Goal: Task Accomplishment & Management: Complete application form

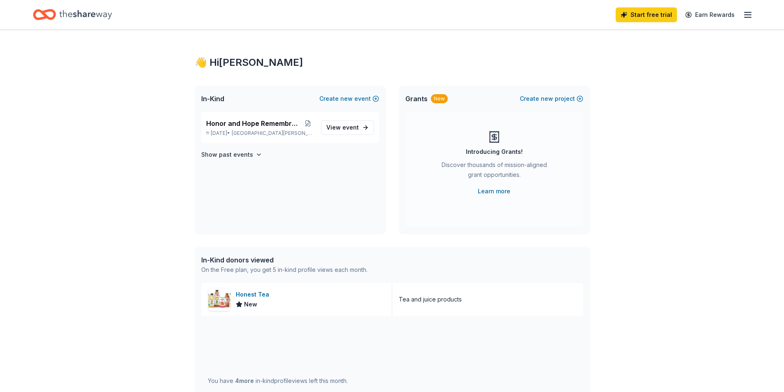
click at [753, 16] on div "Start free trial Earn Rewards" at bounding box center [392, 14] width 784 height 29
click at [89, 19] on icon "Home" at bounding box center [85, 14] width 53 height 17
click at [68, 23] on icon "Home" at bounding box center [85, 14] width 53 height 17
click at [44, 13] on icon "Home" at bounding box center [48, 14] width 13 height 8
click at [748, 13] on icon "button" at bounding box center [748, 15] width 10 height 10
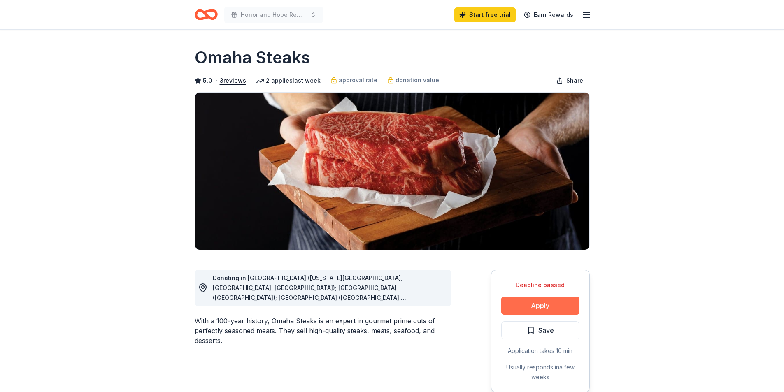
click at [544, 306] on button "Apply" at bounding box center [540, 306] width 78 height 18
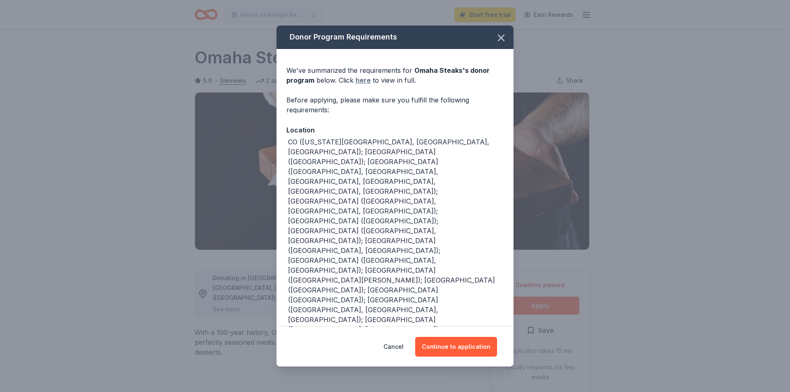
click at [357, 81] on link "here" at bounding box center [363, 80] width 15 height 10
click at [499, 37] on icon "button" at bounding box center [502, 38] width 6 height 6
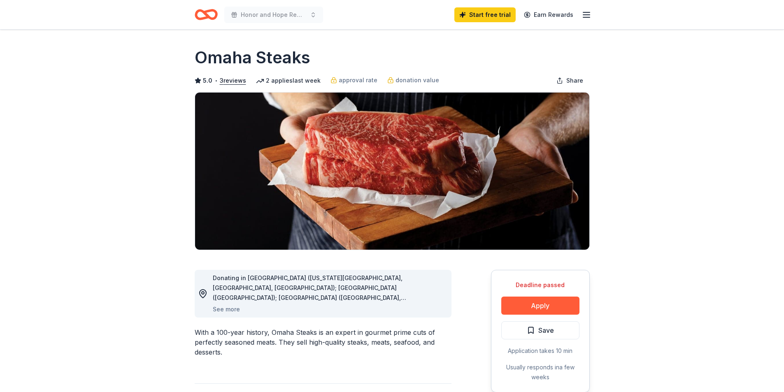
click at [202, 13] on icon "Home" at bounding box center [206, 14] width 23 height 19
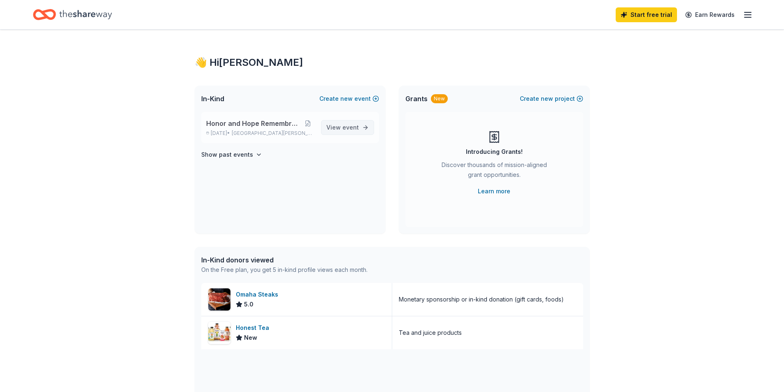
click at [328, 128] on link "View event" at bounding box center [347, 127] width 53 height 15
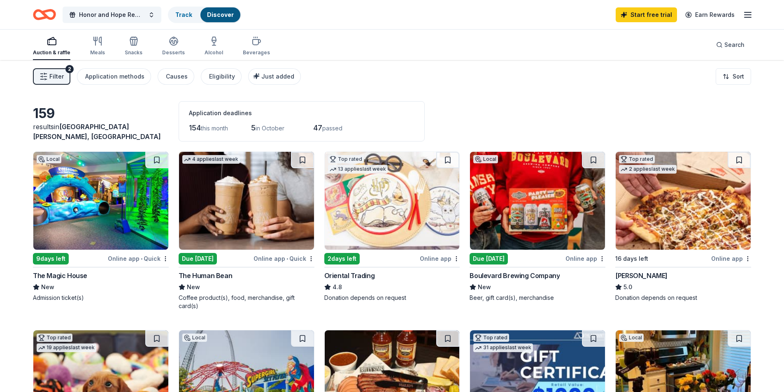
click at [521, 220] on img at bounding box center [537, 201] width 135 height 98
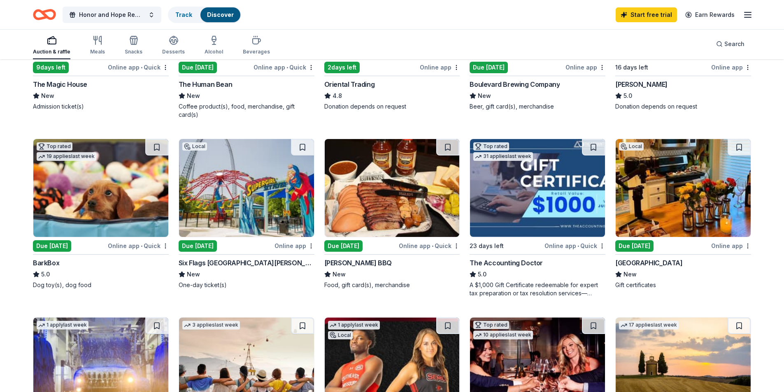
scroll to position [206, 0]
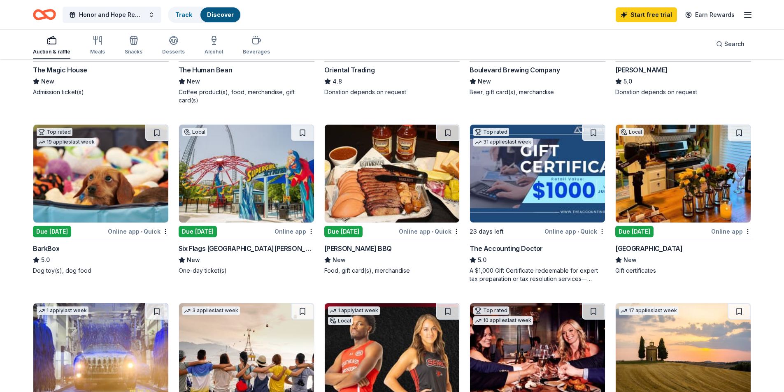
click at [353, 181] on img at bounding box center [392, 174] width 135 height 98
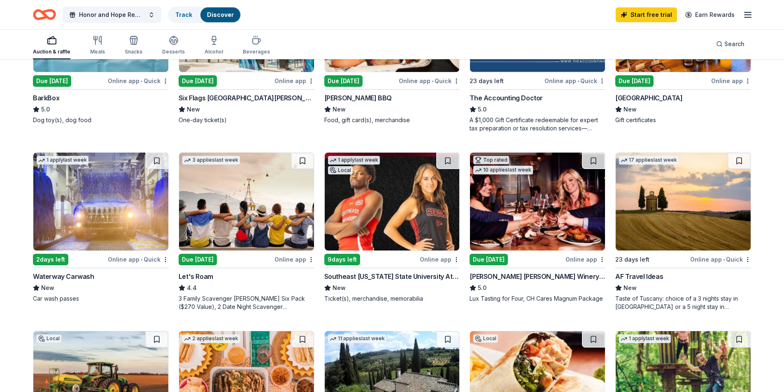
scroll to position [370, 0]
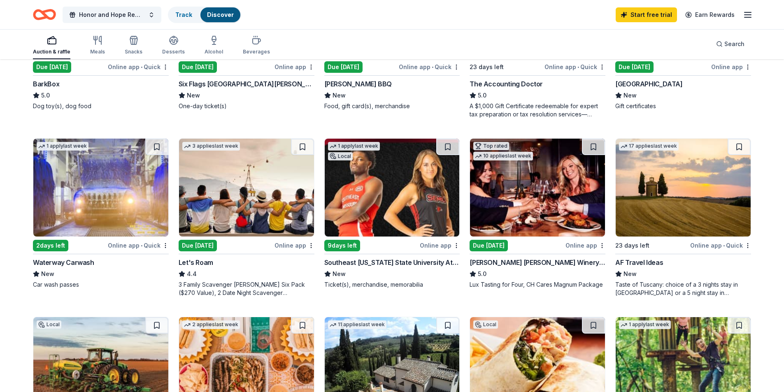
click at [239, 189] on img at bounding box center [246, 188] width 135 height 98
click at [424, 185] on img at bounding box center [392, 188] width 135 height 98
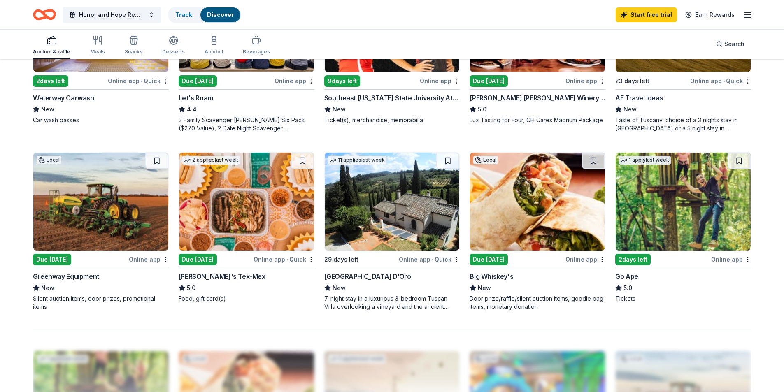
scroll to position [576, 0]
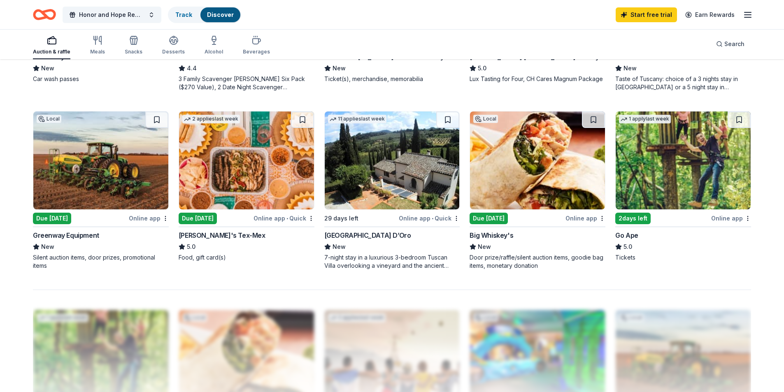
click at [70, 165] on img at bounding box center [100, 161] width 135 height 98
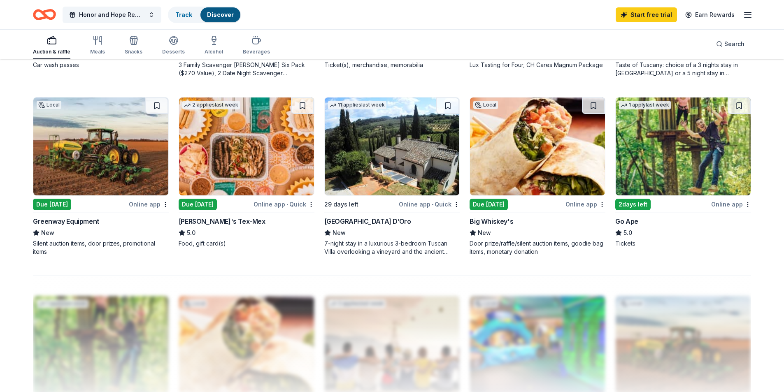
scroll to position [549, 0]
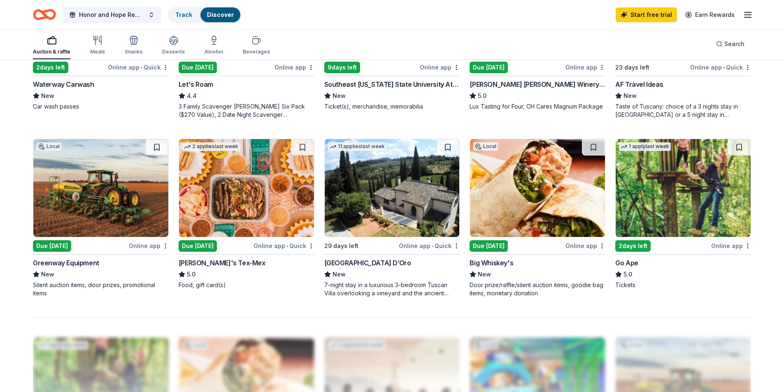
click at [367, 258] on div "[GEOGRAPHIC_DATA] D’Oro" at bounding box center [367, 263] width 87 height 10
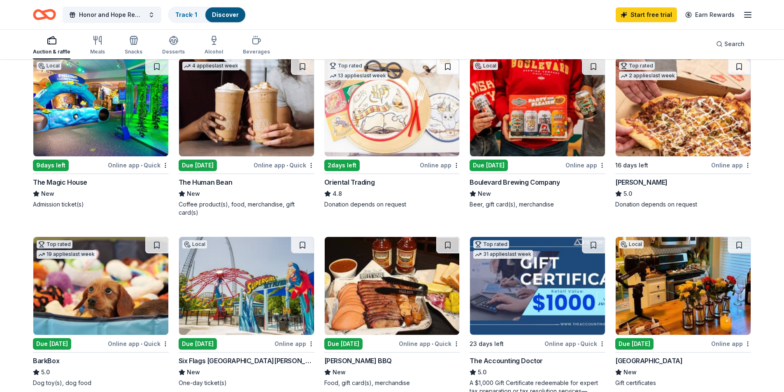
scroll to position [0, 0]
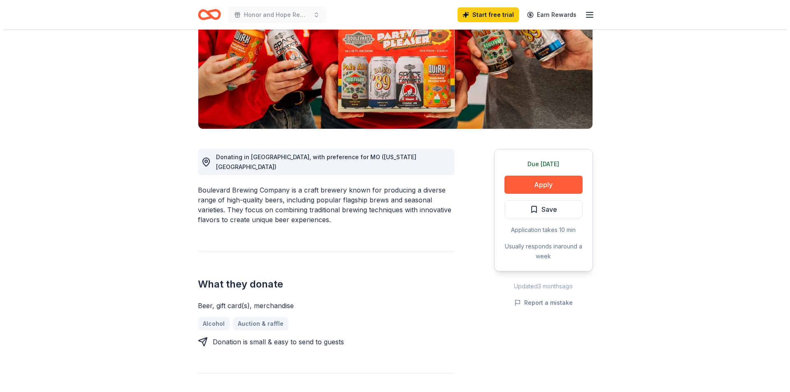
scroll to position [123, 0]
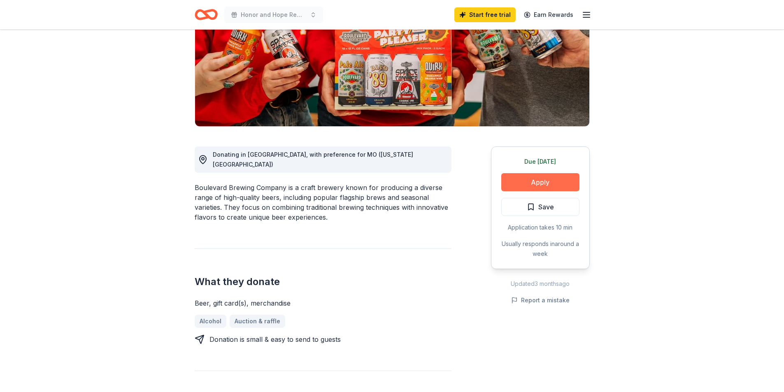
click at [520, 184] on button "Apply" at bounding box center [540, 182] width 78 height 18
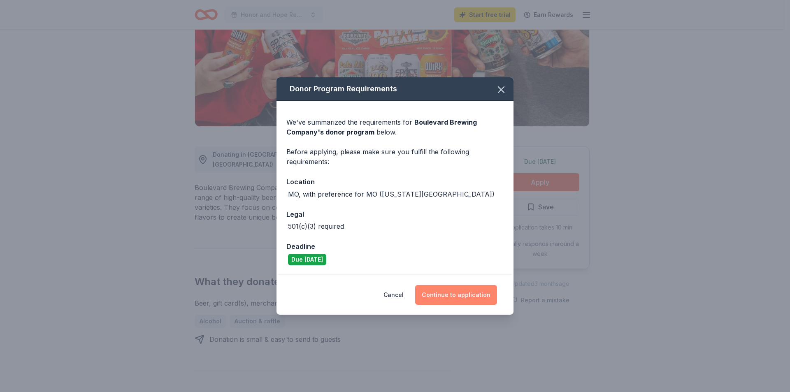
click at [442, 294] on button "Continue to application" at bounding box center [456, 295] width 82 height 20
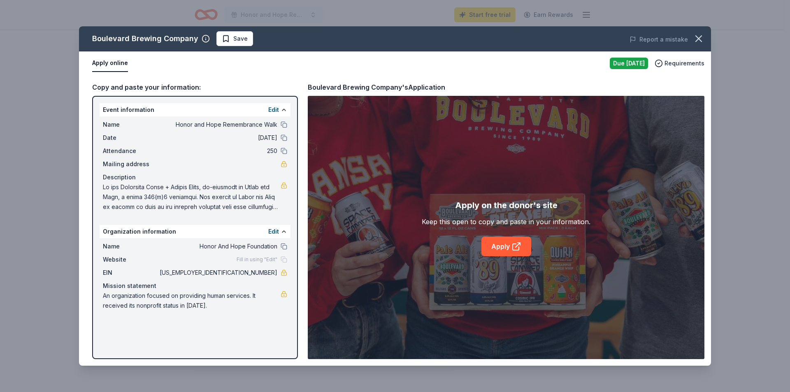
click at [199, 115] on div "Event information Edit" at bounding box center [195, 109] width 191 height 13
click at [203, 108] on div "Event information Edit" at bounding box center [195, 109] width 191 height 13
drag, startPoint x: 623, startPoint y: 66, endPoint x: 561, endPoint y: 187, distance: 136.6
click at [562, 186] on div "Boulevard Brewing Company Save Report a mistake Apply online Due today Requirem…" at bounding box center [395, 196] width 632 height 340
click at [498, 249] on link "Apply" at bounding box center [507, 247] width 50 height 20
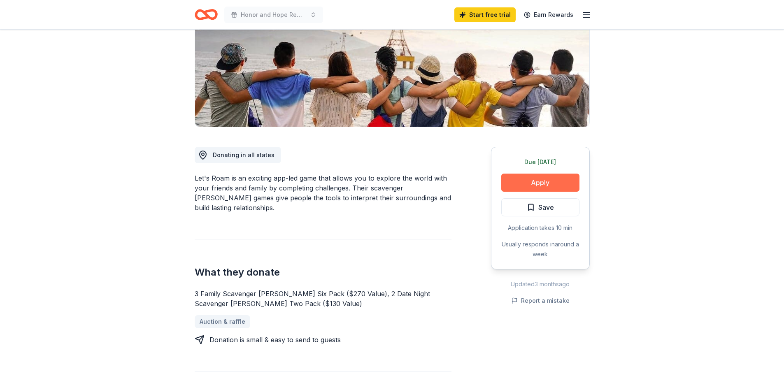
scroll to position [123, 0]
click at [557, 179] on button "Apply" at bounding box center [540, 182] width 78 height 18
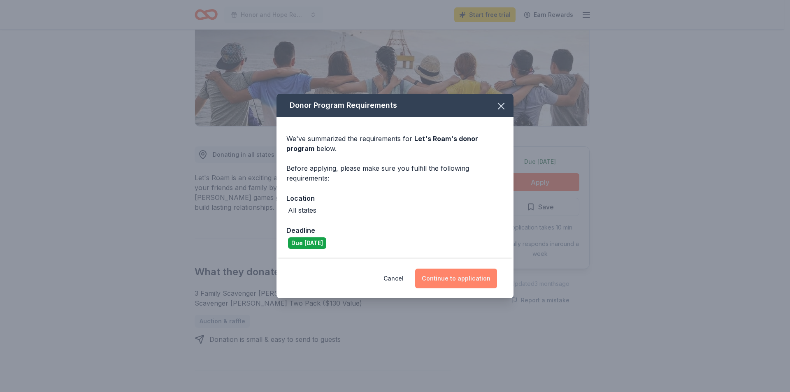
click at [467, 274] on button "Continue to application" at bounding box center [456, 279] width 82 height 20
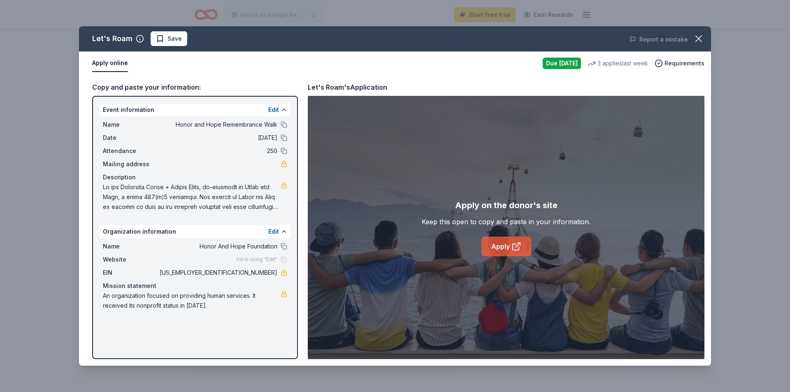
click at [504, 245] on link "Apply" at bounding box center [507, 247] width 50 height 20
click at [556, 63] on div "Due [DATE]" at bounding box center [562, 64] width 38 height 12
click at [701, 37] on icon "button" at bounding box center [699, 39] width 6 height 6
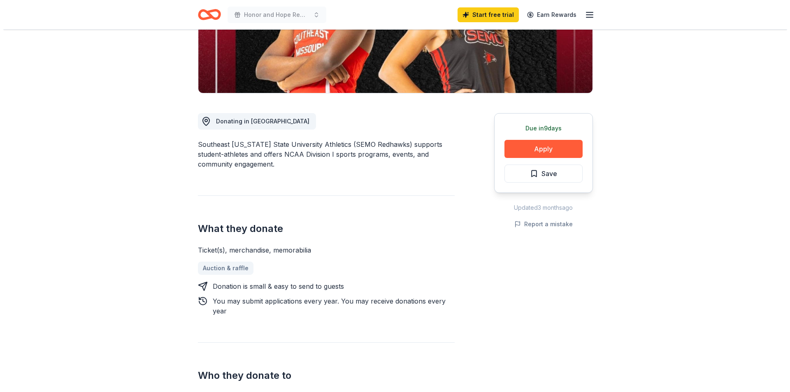
scroll to position [165, 0]
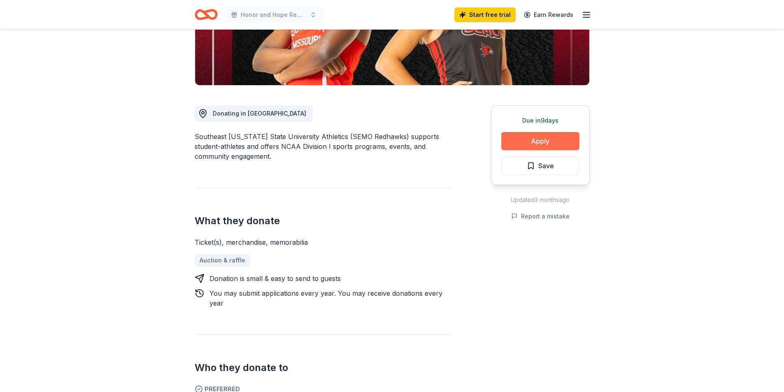
click at [518, 144] on button "Apply" at bounding box center [540, 141] width 78 height 18
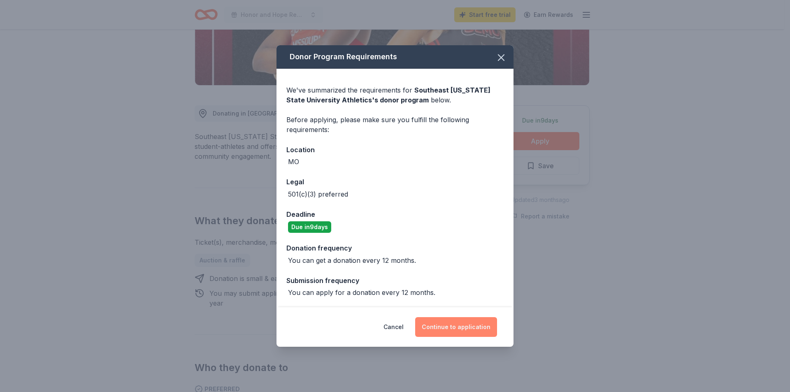
click at [469, 332] on button "Continue to application" at bounding box center [456, 327] width 82 height 20
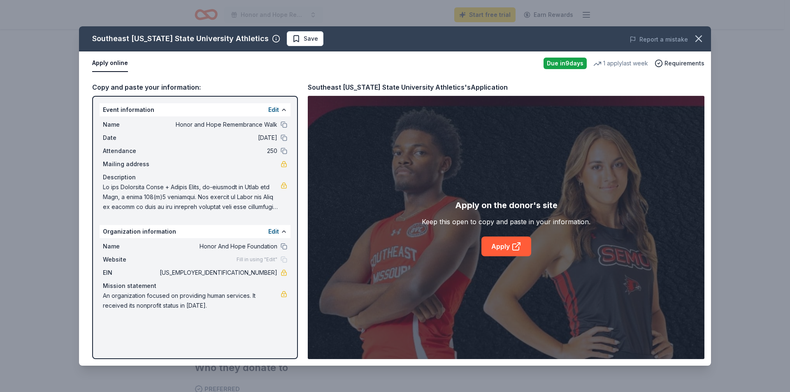
click at [512, 258] on div "Apply on the donor's site Keep this open to copy and paste in your information.…" at bounding box center [506, 227] width 397 height 263
click at [286, 125] on button at bounding box center [284, 124] width 7 height 7
click at [283, 141] on button at bounding box center [284, 138] width 7 height 7
click at [283, 151] on button at bounding box center [284, 151] width 7 height 7
click at [282, 248] on button at bounding box center [284, 246] width 7 height 7
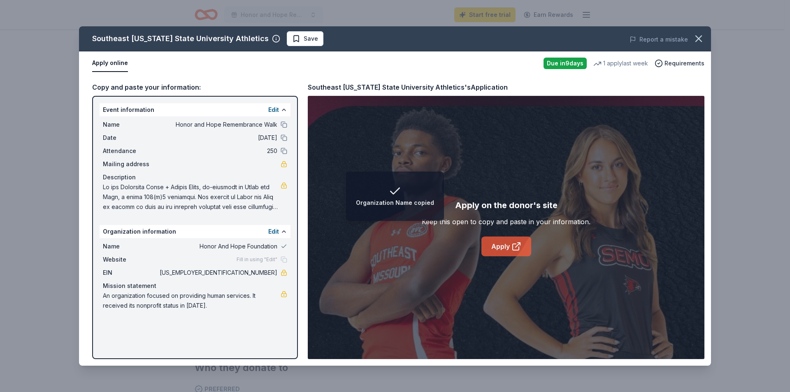
click at [502, 252] on link "Apply" at bounding box center [507, 247] width 50 height 20
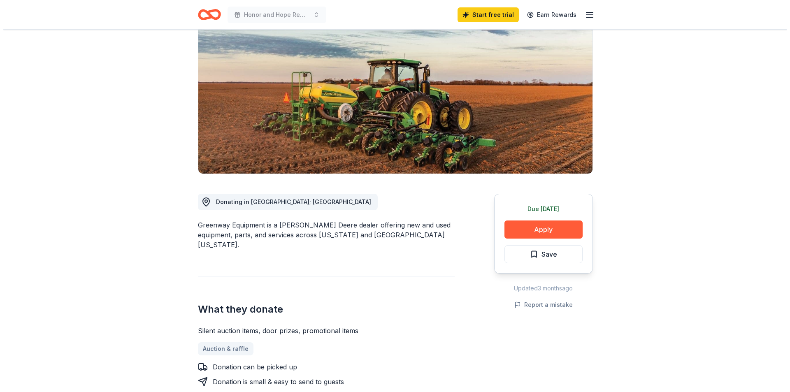
scroll to position [82, 0]
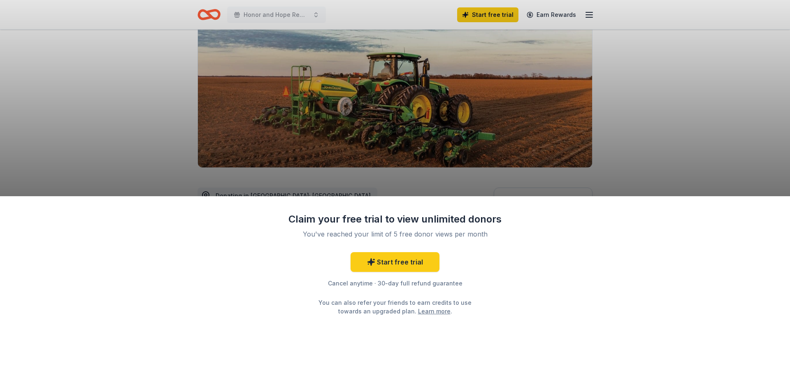
click at [713, 111] on div "Claim your free trial to view unlimited donors You've reached your limit of 5 f…" at bounding box center [395, 196] width 790 height 392
click at [173, 78] on div "Claim your free trial to view unlimited donors You've reached your limit of 5 f…" at bounding box center [395, 196] width 790 height 392
click at [619, 120] on div "Claim your free trial to view unlimited donors You've reached your limit of 5 f…" at bounding box center [395, 196] width 790 height 392
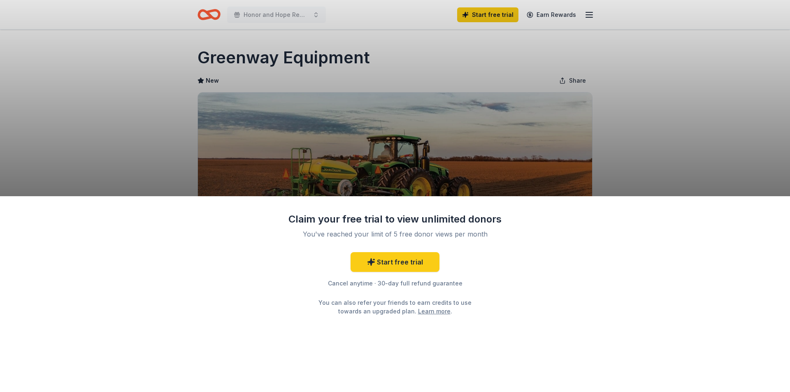
click at [177, 52] on div "Claim your free trial to view unlimited donors You've reached your limit of 5 f…" at bounding box center [395, 196] width 790 height 392
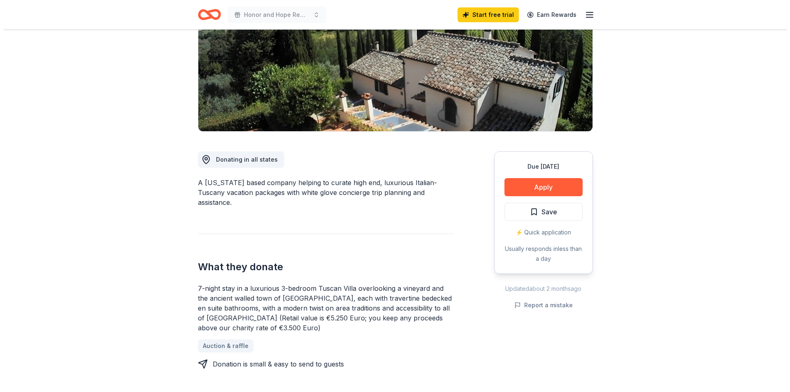
scroll to position [123, 0]
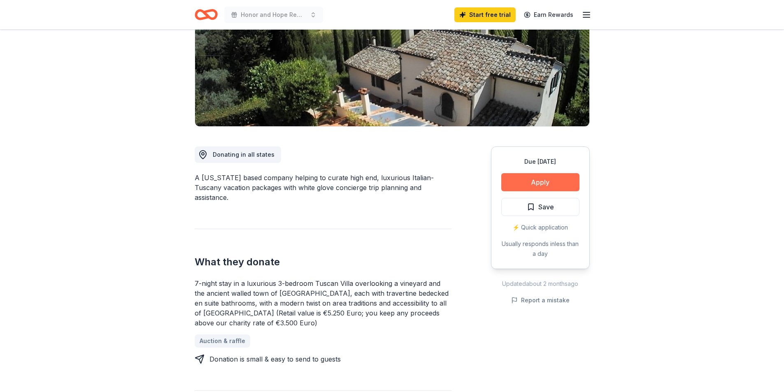
click at [558, 182] on button "Apply" at bounding box center [540, 182] width 78 height 18
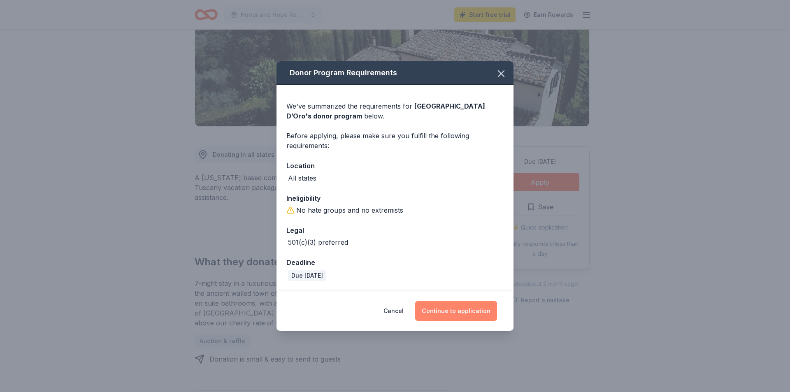
click at [449, 310] on button "Continue to application" at bounding box center [456, 311] width 82 height 20
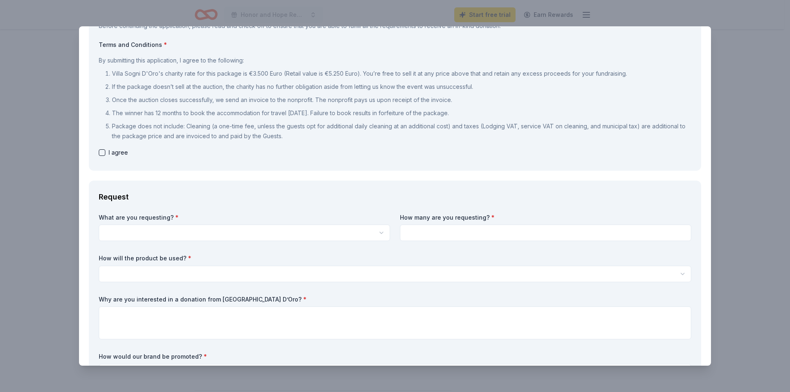
scroll to position [82, 0]
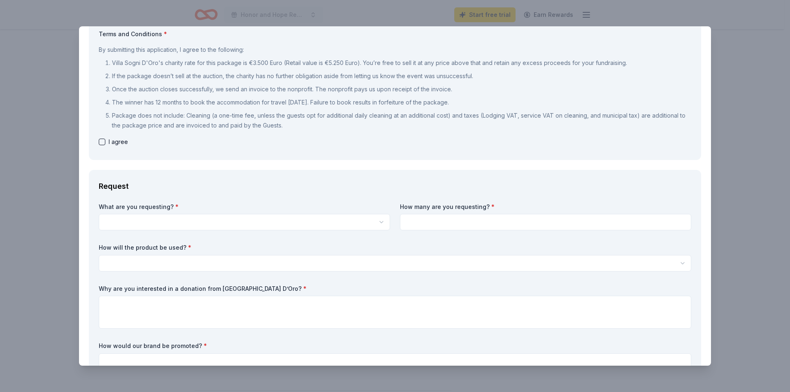
click at [89, 130] on div "Brand Requirements Before continuing the application, please read and check off…" at bounding box center [395, 73] width 613 height 173
click at [110, 142] on span "I agree" at bounding box center [118, 142] width 19 height 10
click at [107, 141] on div "I agree" at bounding box center [395, 142] width 593 height 10
click at [103, 144] on button "button" at bounding box center [102, 142] width 7 height 7
checkbox input "true"
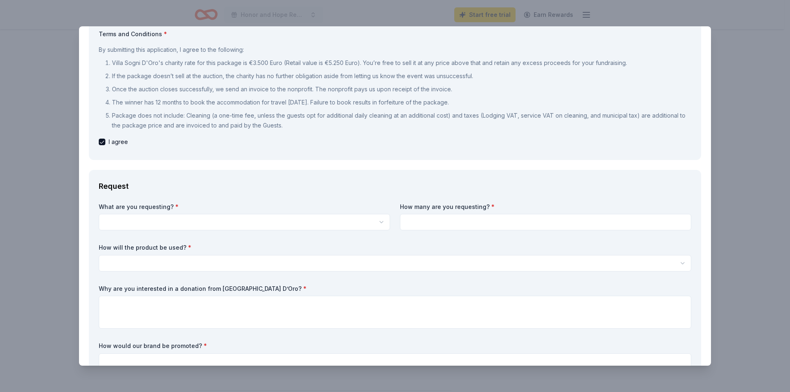
click at [128, 218] on html "Honor and Hope Remembrance Walk Start free trial Earn Rewards Due [DATE] Share …" at bounding box center [395, 73] width 790 height 392
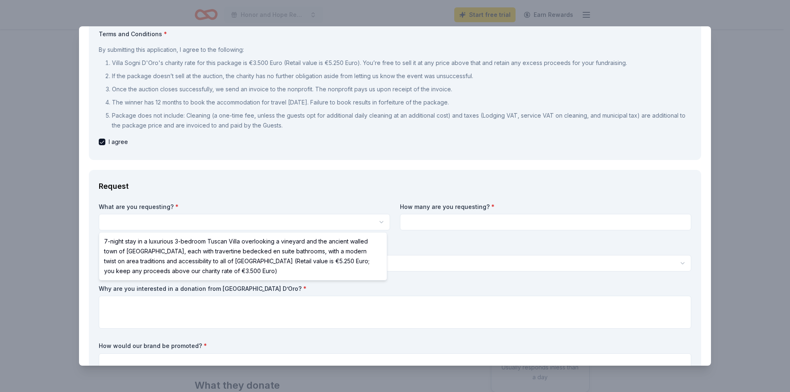
scroll to position [0, 0]
select select "7-night stay in a luxurious 3-bedroom Tuscan Villa overlooking a vineyard and t…"
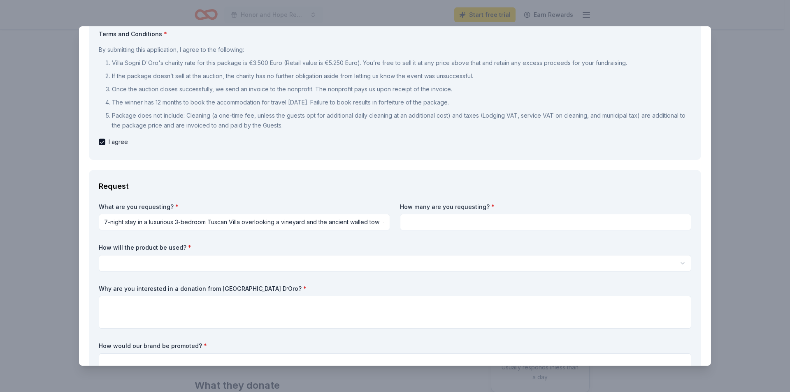
drag, startPoint x: 428, startPoint y: 221, endPoint x: 457, endPoint y: 220, distance: 28.4
click at [431, 221] on input at bounding box center [545, 222] width 291 height 16
type input "1"
drag, startPoint x: 446, startPoint y: 241, endPoint x: 446, endPoint y: 249, distance: 8.2
click at [446, 241] on div "What are you requesting? * 7-night stay in a luxurious 3-bedroom Tuscan Villa o…" at bounding box center [395, 296] width 593 height 187
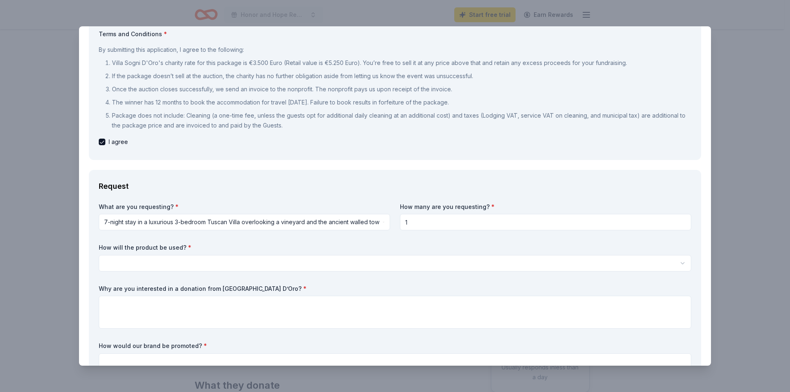
click at [446, 254] on div "How will the product be used? * Silent auction Live auction Raffle / Door prize…" at bounding box center [395, 258] width 593 height 28
click at [445, 256] on html "Honor and Hope Remembrance Walk Start free trial Earn Rewards Due [DATE] Share …" at bounding box center [395, 196] width 790 height 392
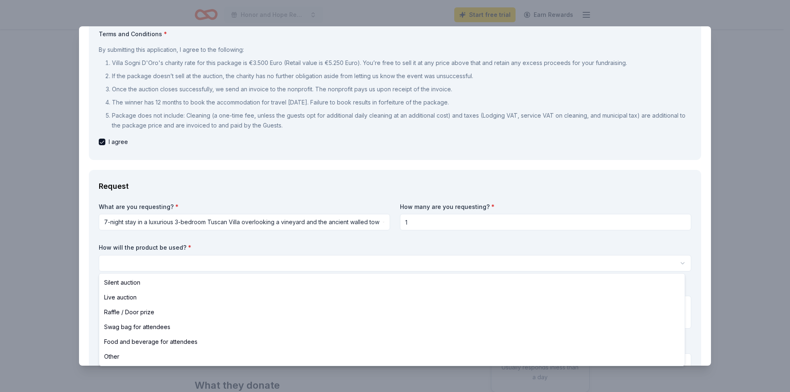
select select "silentAuction"
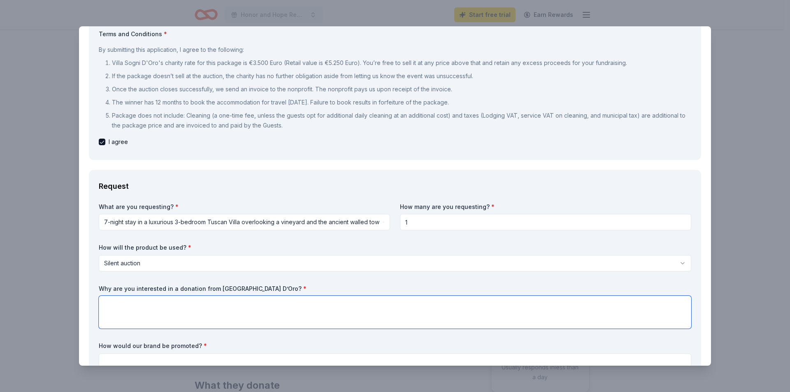
click at [192, 310] on textarea at bounding box center [395, 312] width 593 height 33
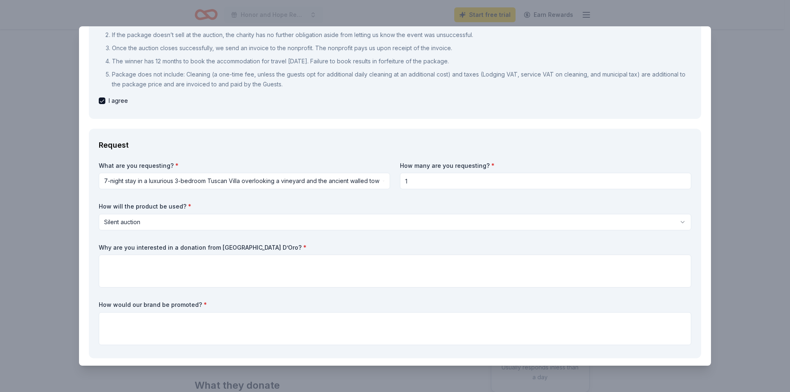
click at [276, 252] on div "Why are you interested in a donation from [GEOGRAPHIC_DATA] D’Oro? *" at bounding box center [395, 266] width 593 height 44
drag, startPoint x: 274, startPoint y: 248, endPoint x: 105, endPoint y: 249, distance: 169.2
click at [105, 249] on label "Why are you interested in a donation from [GEOGRAPHIC_DATA] D’Oro? *" at bounding box center [395, 248] width 593 height 8
click at [103, 247] on label "Why are you interested in a donation from [GEOGRAPHIC_DATA] D’Oro? *" at bounding box center [395, 248] width 593 height 8
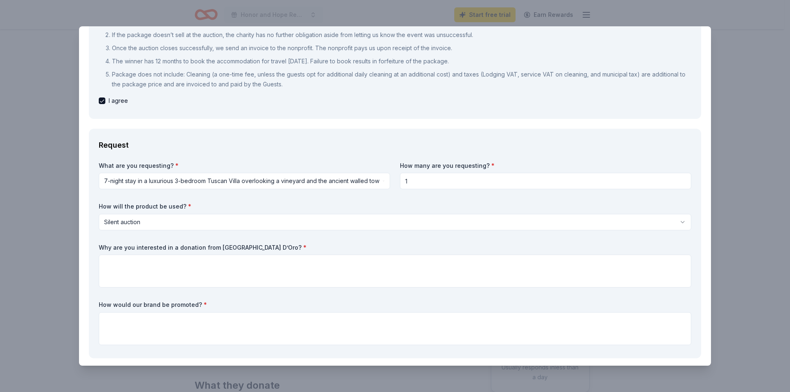
drag, startPoint x: 97, startPoint y: 246, endPoint x: 142, endPoint y: 249, distance: 45.0
click at [141, 248] on div "Request What are you requesting? * 7-night stay in a luxurious 3-bedroom Tuscan…" at bounding box center [395, 244] width 613 height 230
click at [180, 275] on textarea at bounding box center [395, 271] width 593 height 33
paste textarea "We are interested in a donation from [GEOGRAPHIC_DATA] D’Oro because your luxur…"
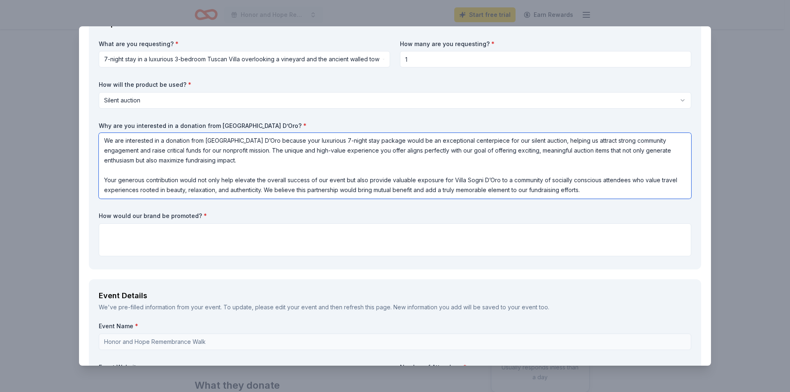
scroll to position [247, 0]
type textarea "We are interested in a donation from [GEOGRAPHIC_DATA] D’Oro because your luxur…"
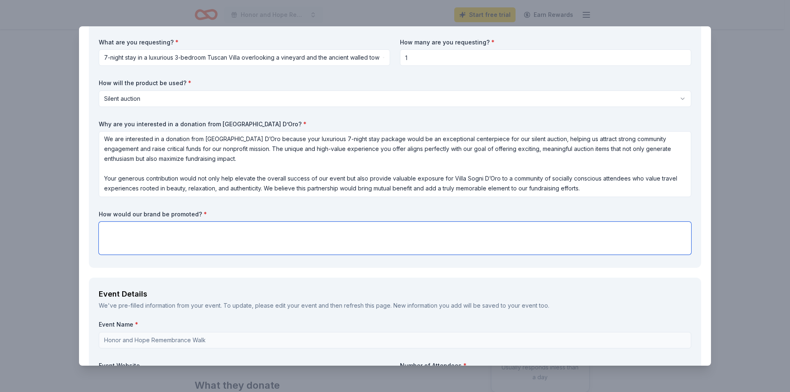
click at [210, 227] on textarea at bounding box center [395, 238] width 593 height 33
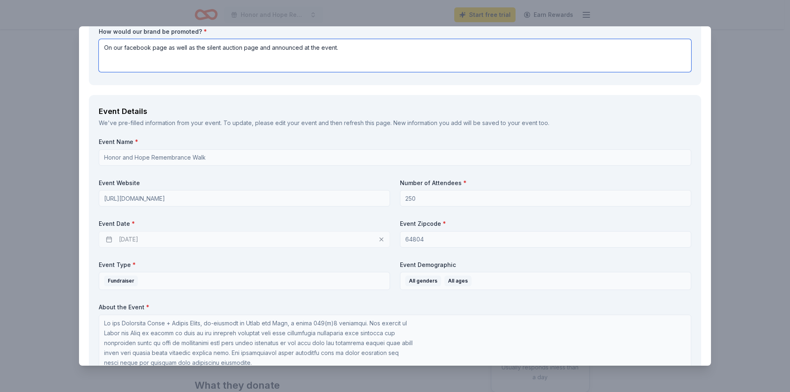
scroll to position [453, 0]
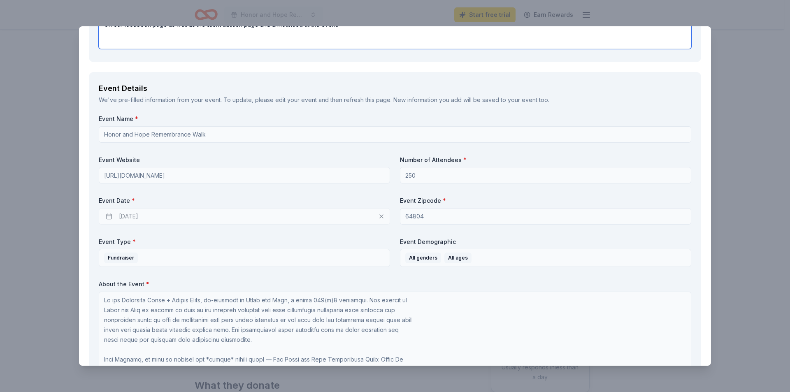
type textarea "On our facebook page as well as the silent auction page and announced at the ev…"
click at [148, 217] on div "[DATE]" at bounding box center [244, 216] width 291 height 16
click at [338, 219] on div "[DATE]" at bounding box center [244, 216] width 291 height 16
click at [110, 219] on div "[DATE]" at bounding box center [244, 216] width 291 height 16
click at [131, 215] on div "[DATE]" at bounding box center [244, 216] width 291 height 16
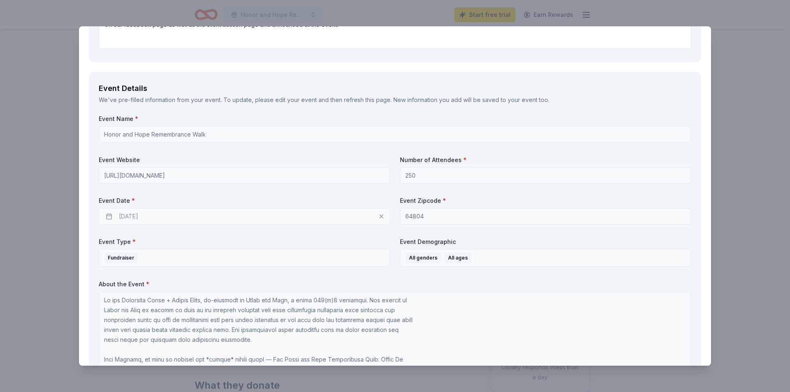
click at [144, 217] on div "[DATE]" at bounding box center [244, 216] width 291 height 16
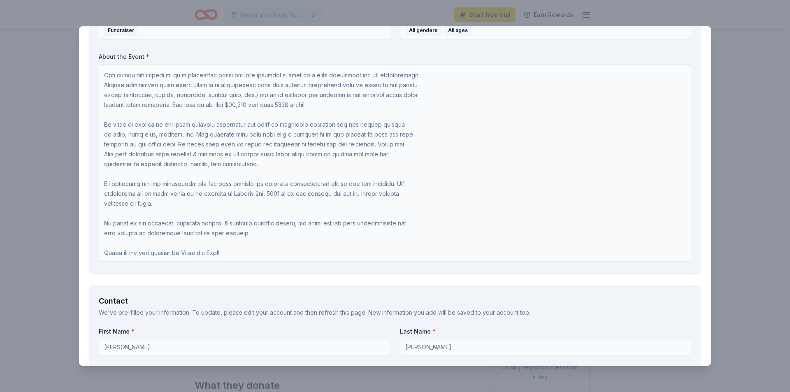
scroll to position [782, 0]
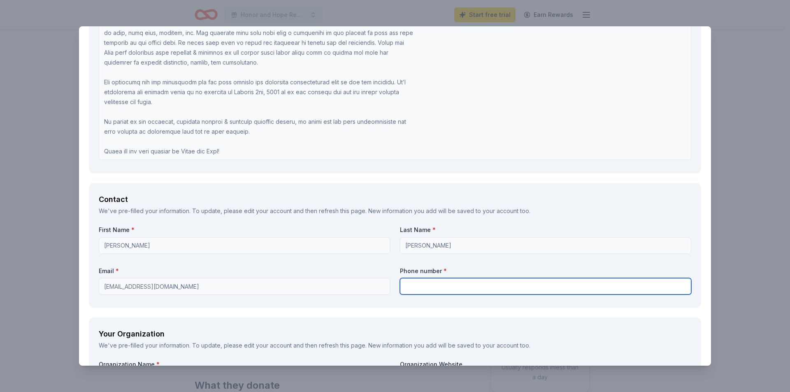
click at [444, 282] on input "text" at bounding box center [545, 286] width 291 height 16
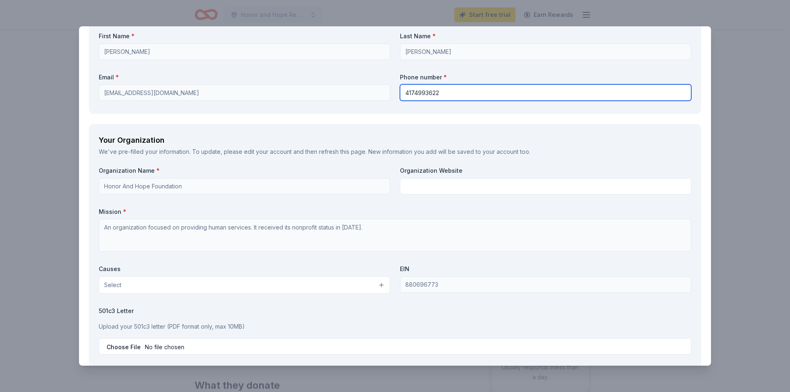
scroll to position [988, 0]
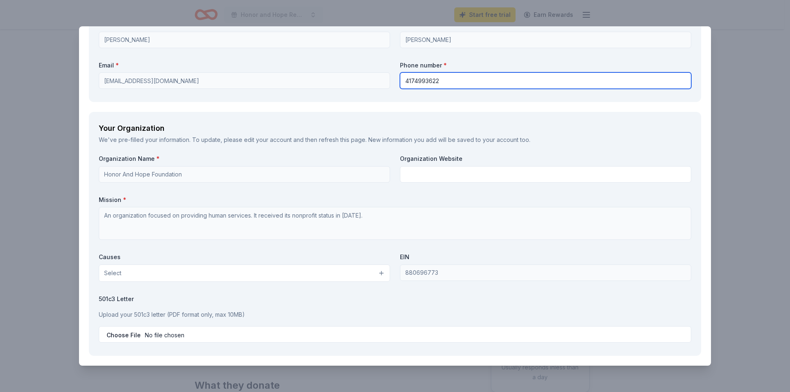
type input "4174993622"
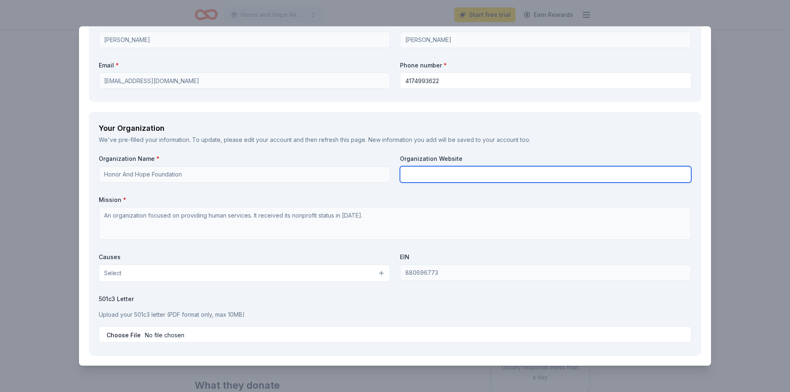
click at [412, 175] on input "text" at bounding box center [545, 174] width 291 height 16
type input "[DOMAIN_NAME]"
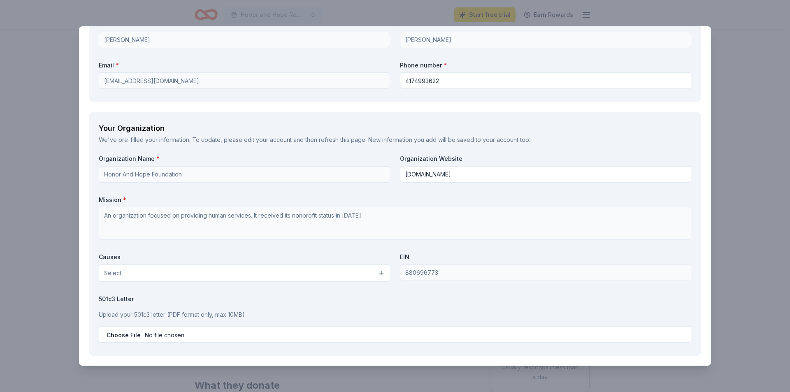
click at [227, 244] on div "Organization Name * Honor And Hope Foundation Organization Website [DOMAIN_NAME…" at bounding box center [395, 250] width 593 height 191
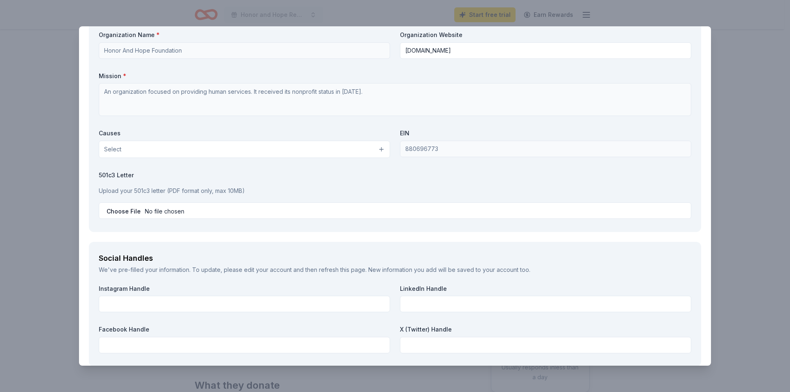
scroll to position [1111, 0]
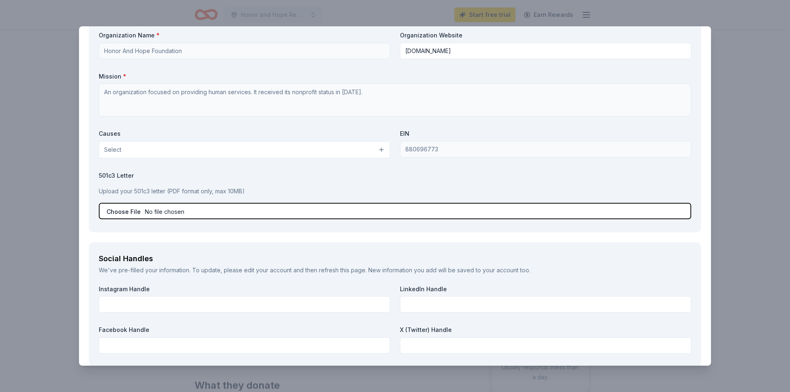
click at [240, 212] on input "file" at bounding box center [395, 211] width 593 height 16
type input "C:\fakepath\W920252.pdf"
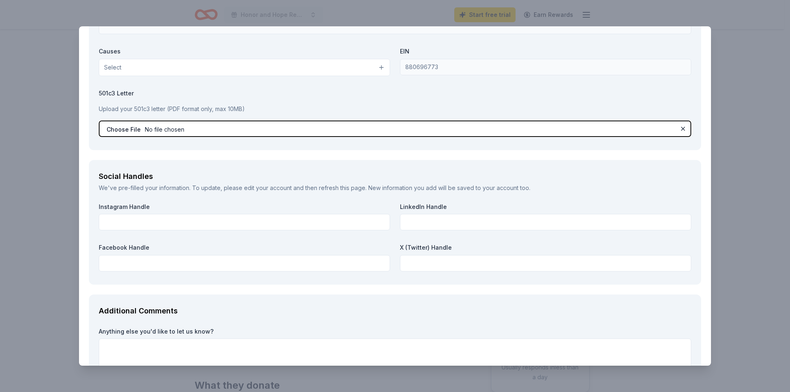
scroll to position [1235, 0]
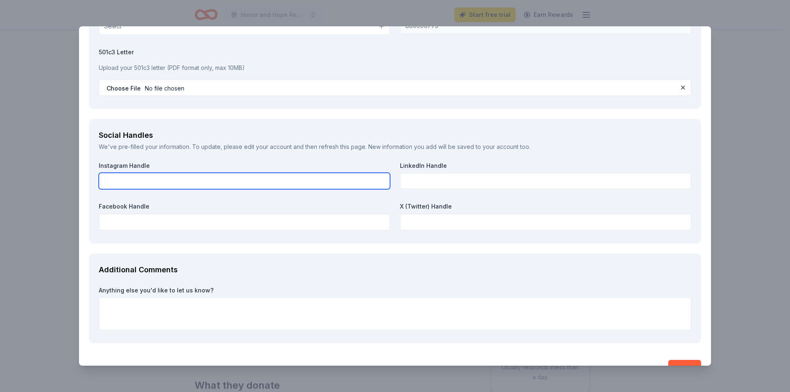
click at [208, 184] on input "text" at bounding box center [244, 181] width 291 height 16
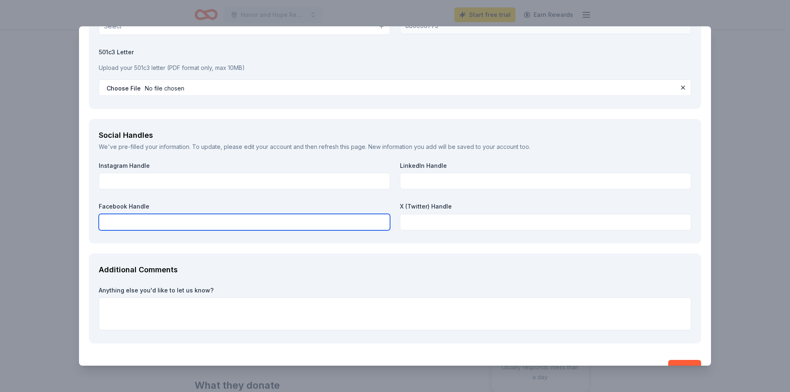
click at [186, 215] on input "text" at bounding box center [244, 222] width 291 height 16
paste input "[URL][DOMAIN_NAME]"
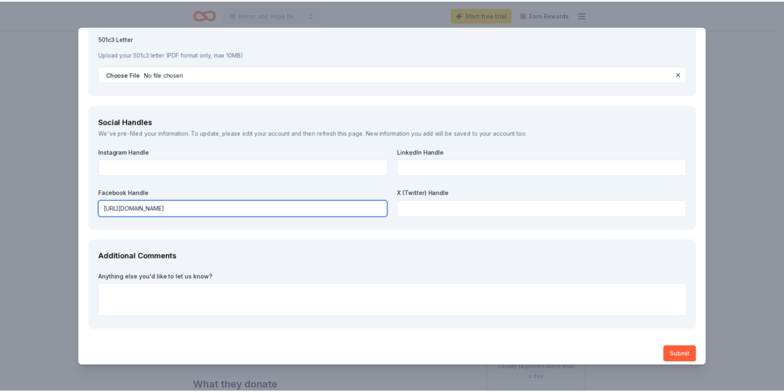
scroll to position [1256, 0]
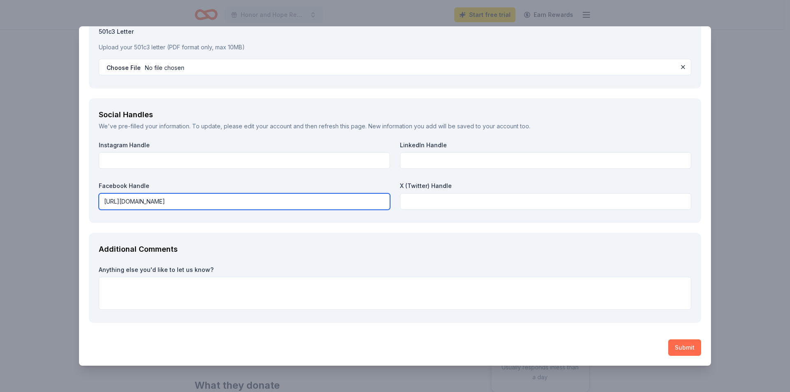
type input "[URL][DOMAIN_NAME]"
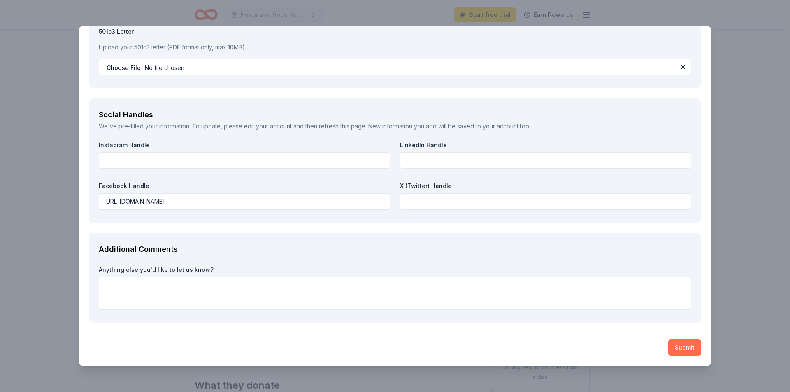
click at [674, 344] on button "Submit" at bounding box center [685, 348] width 33 height 16
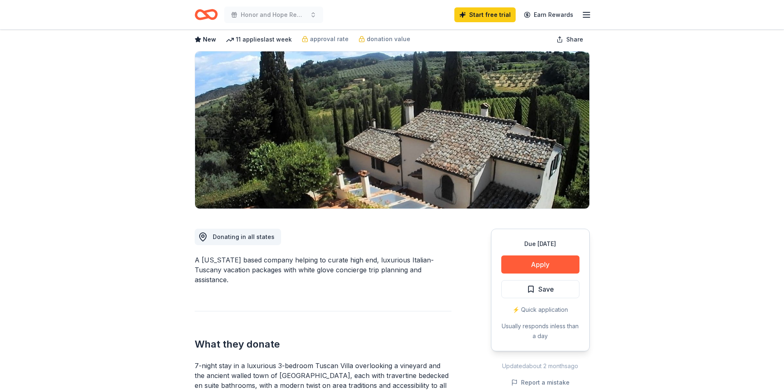
scroll to position [0, 0]
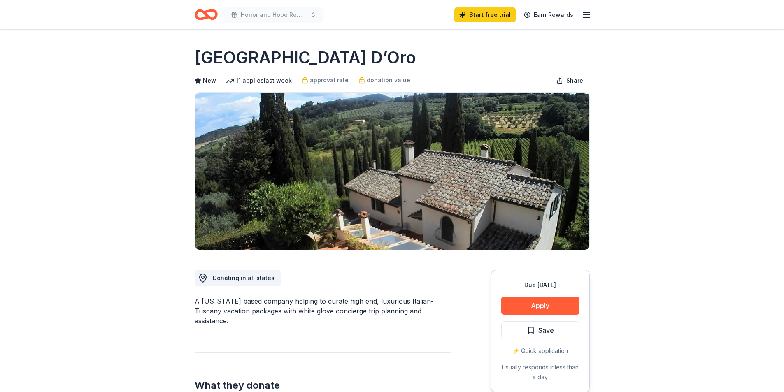
drag, startPoint x: 196, startPoint y: 55, endPoint x: 321, endPoint y: 56, distance: 124.7
click at [319, 56] on h1 "[GEOGRAPHIC_DATA] D’Oro" at bounding box center [305, 57] width 221 height 23
